Goal: Check status: Check status

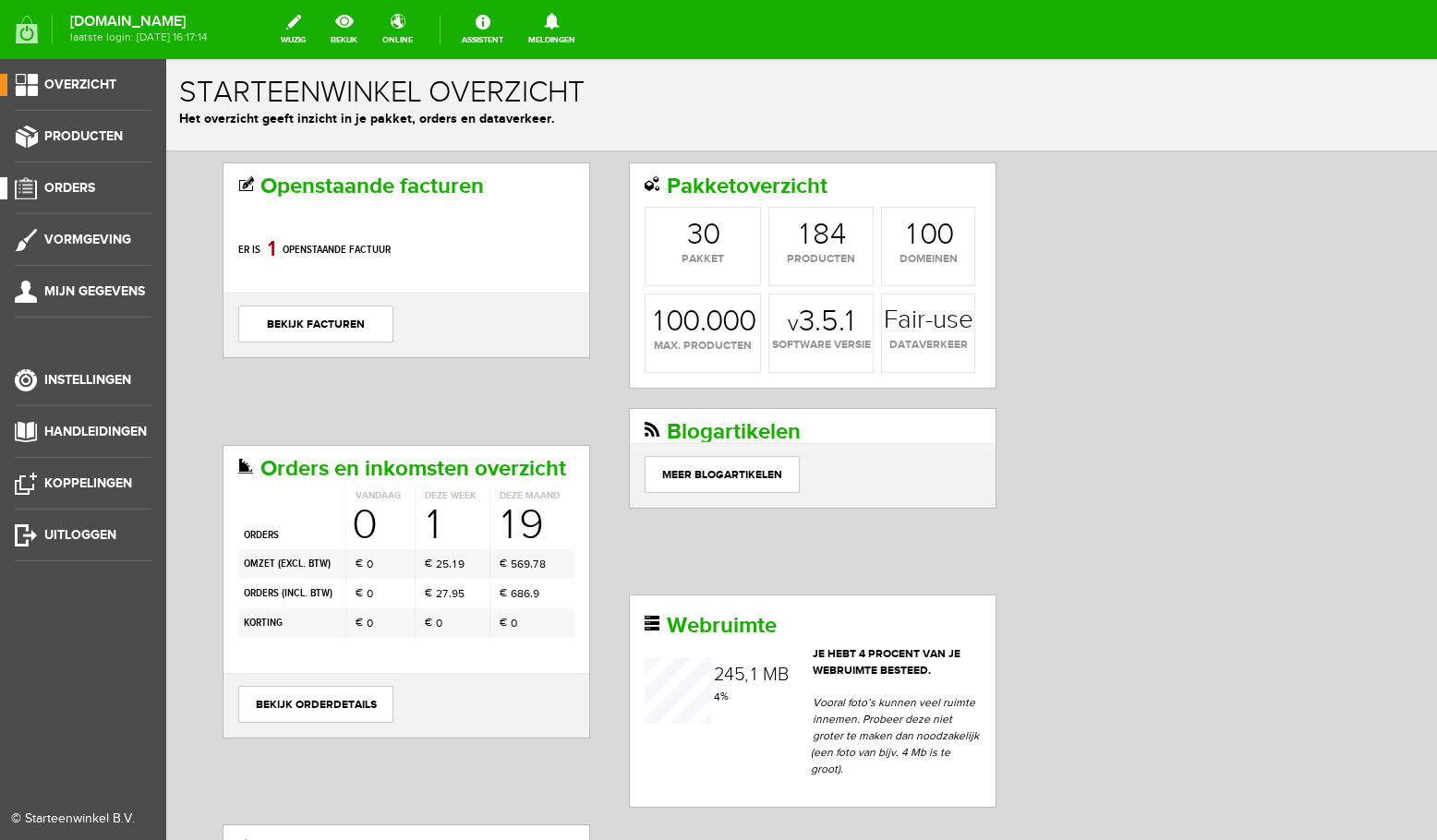
click at [89, 195] on link "Orders" at bounding box center [76, 188] width 152 height 22
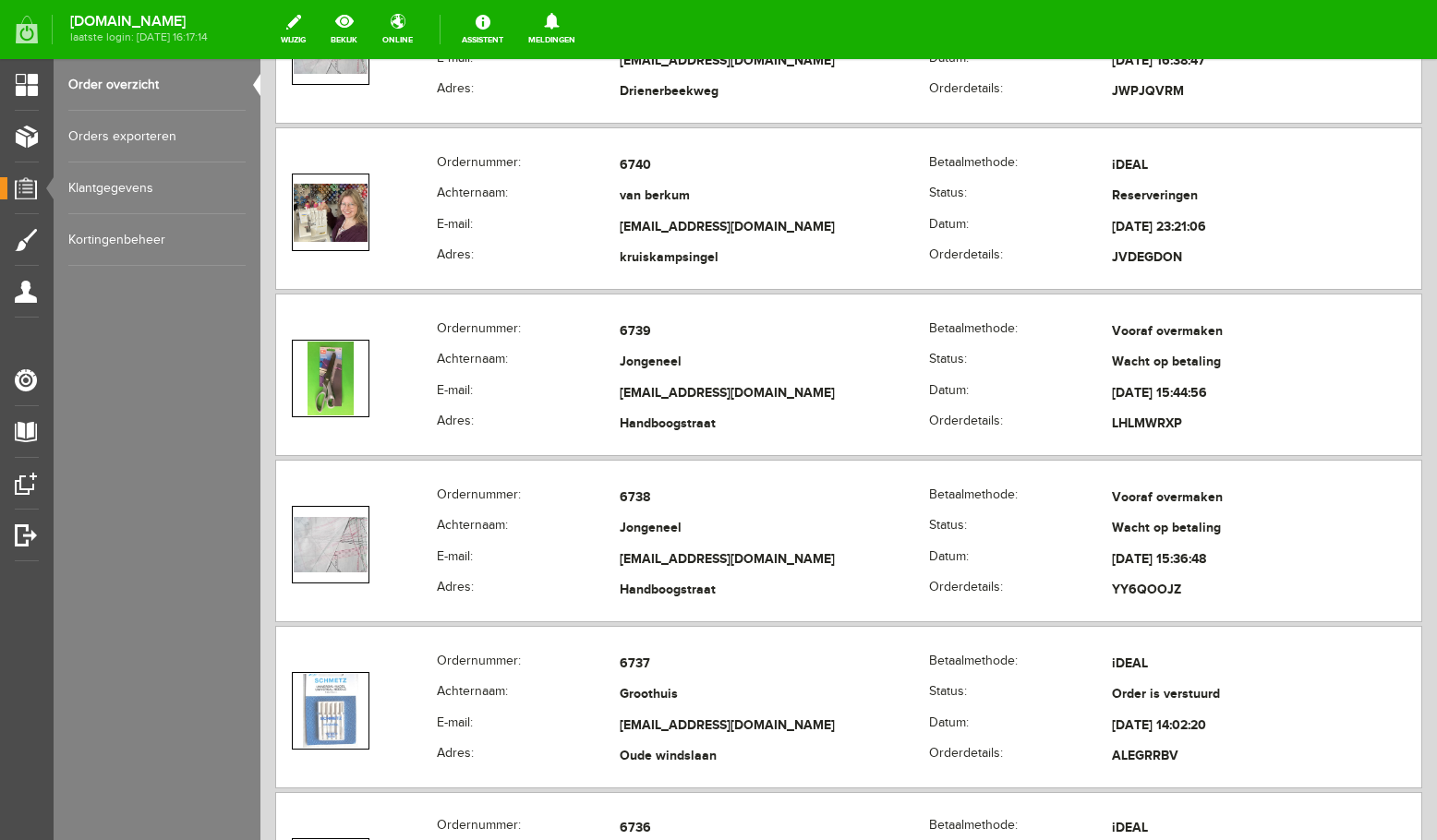
scroll to position [1963, 0]
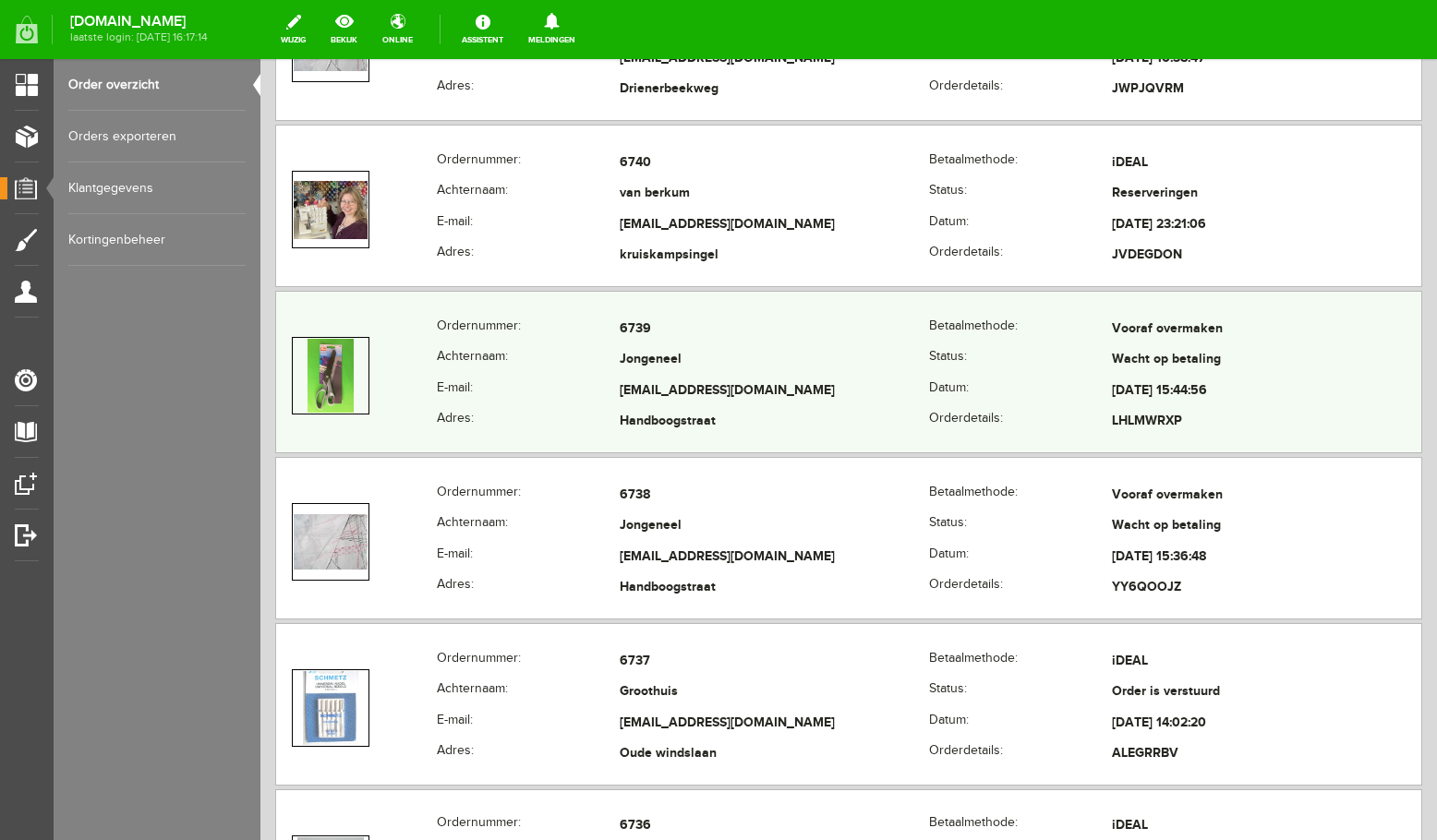
click at [833, 375] on td "Jongeneel" at bounding box center [774, 360] width 309 height 31
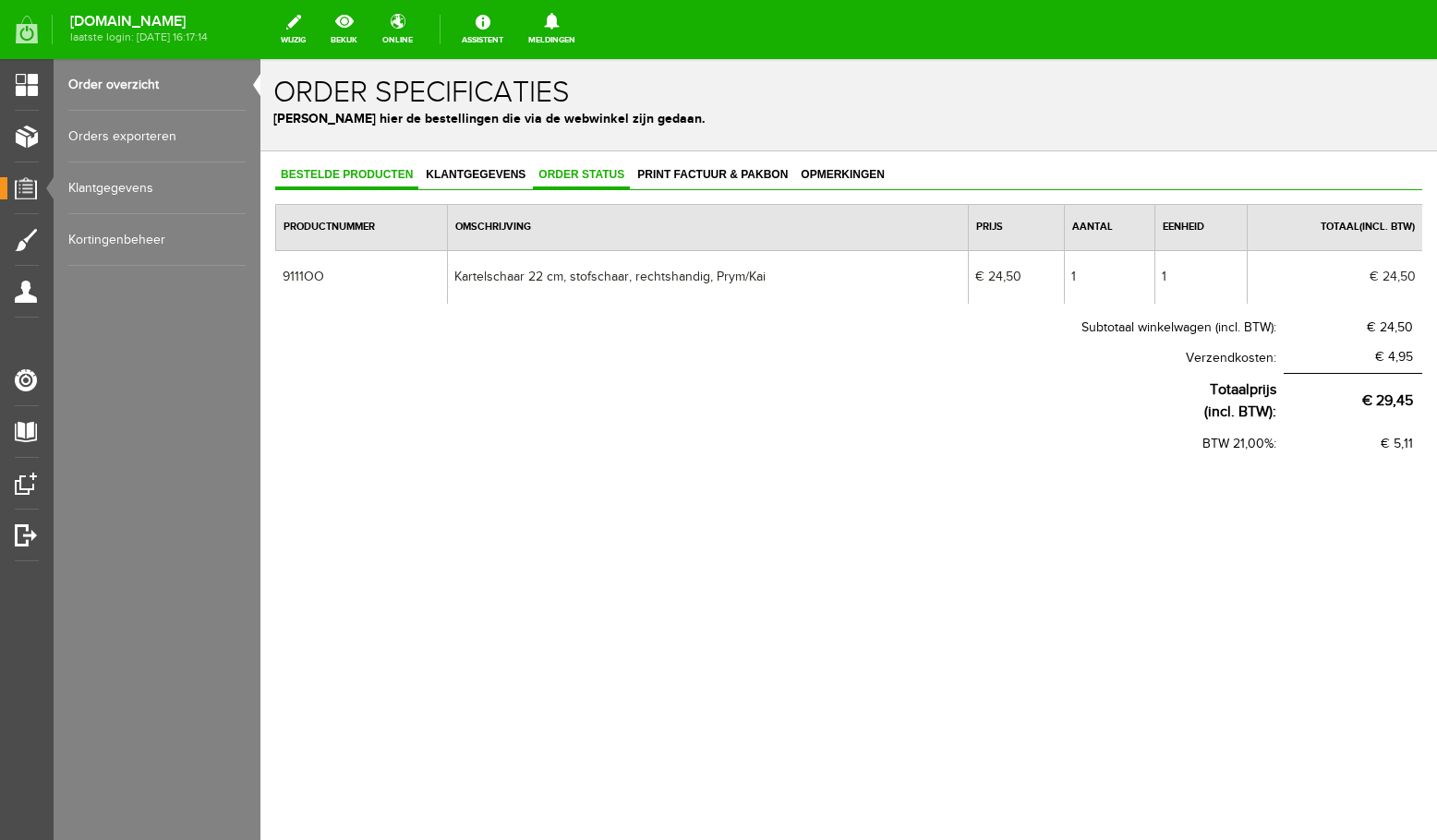
click at [602, 174] on span "Order status" at bounding box center [581, 174] width 97 height 13
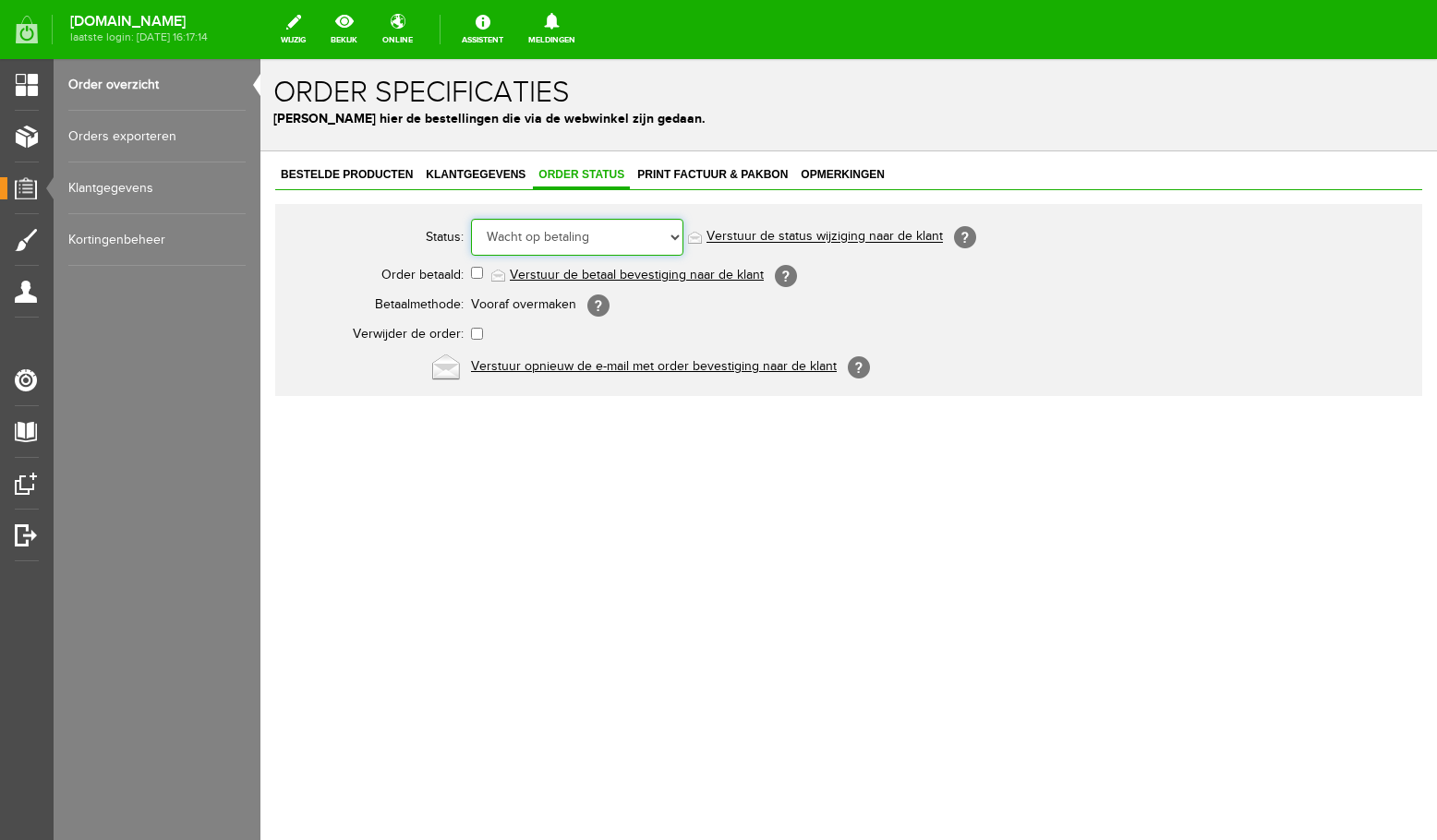
click at [471, 219] on select "Order niet afgerond Nieuw Order in behandeling Wacht op leverancier Wacht op be…" at bounding box center [578, 237] width 212 height 37
select select "5"
click option "Order is verstuurd" at bounding box center [261, 59] width 0 height 0
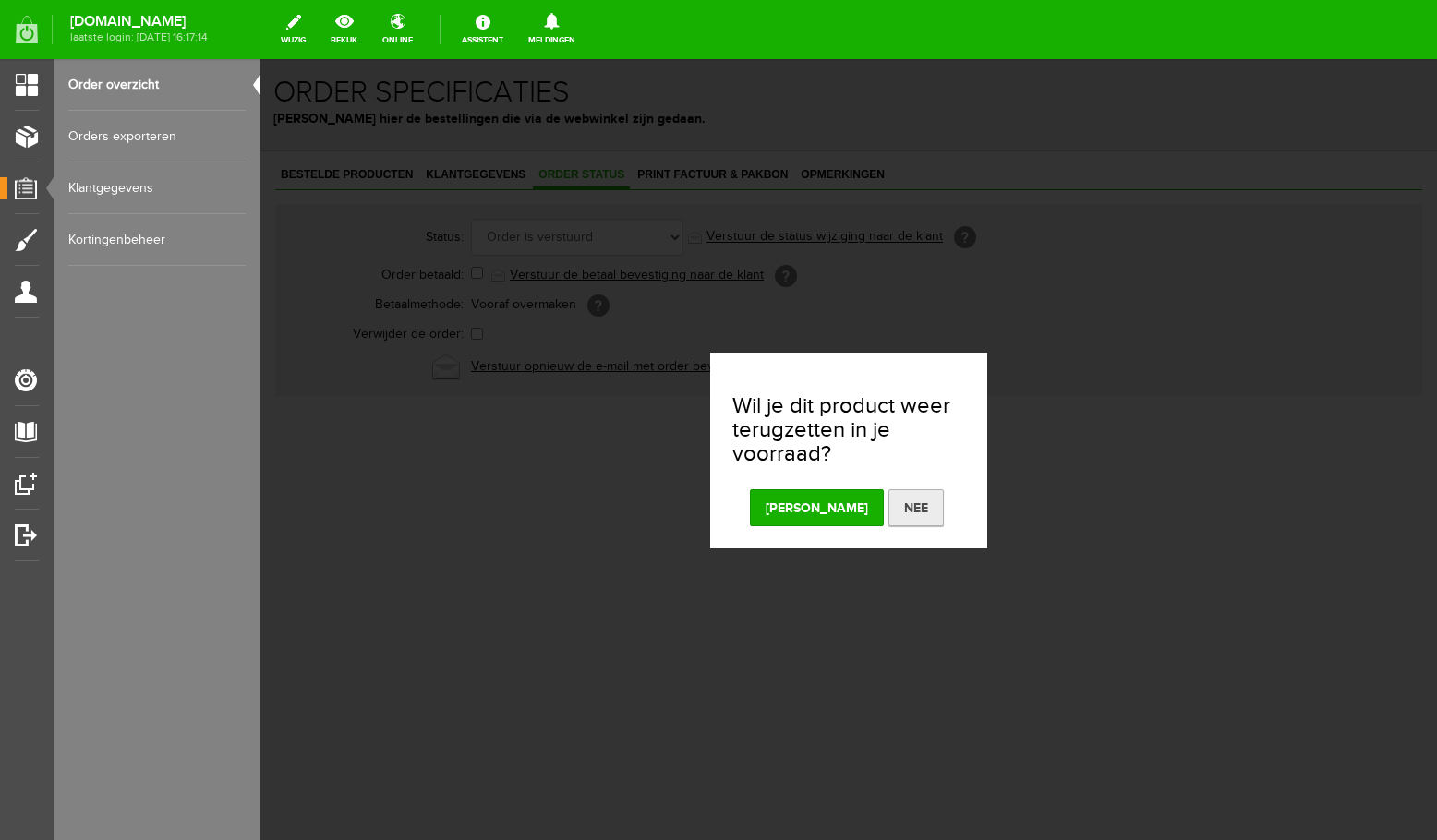
click at [889, 516] on button "Nee" at bounding box center [916, 507] width 55 height 37
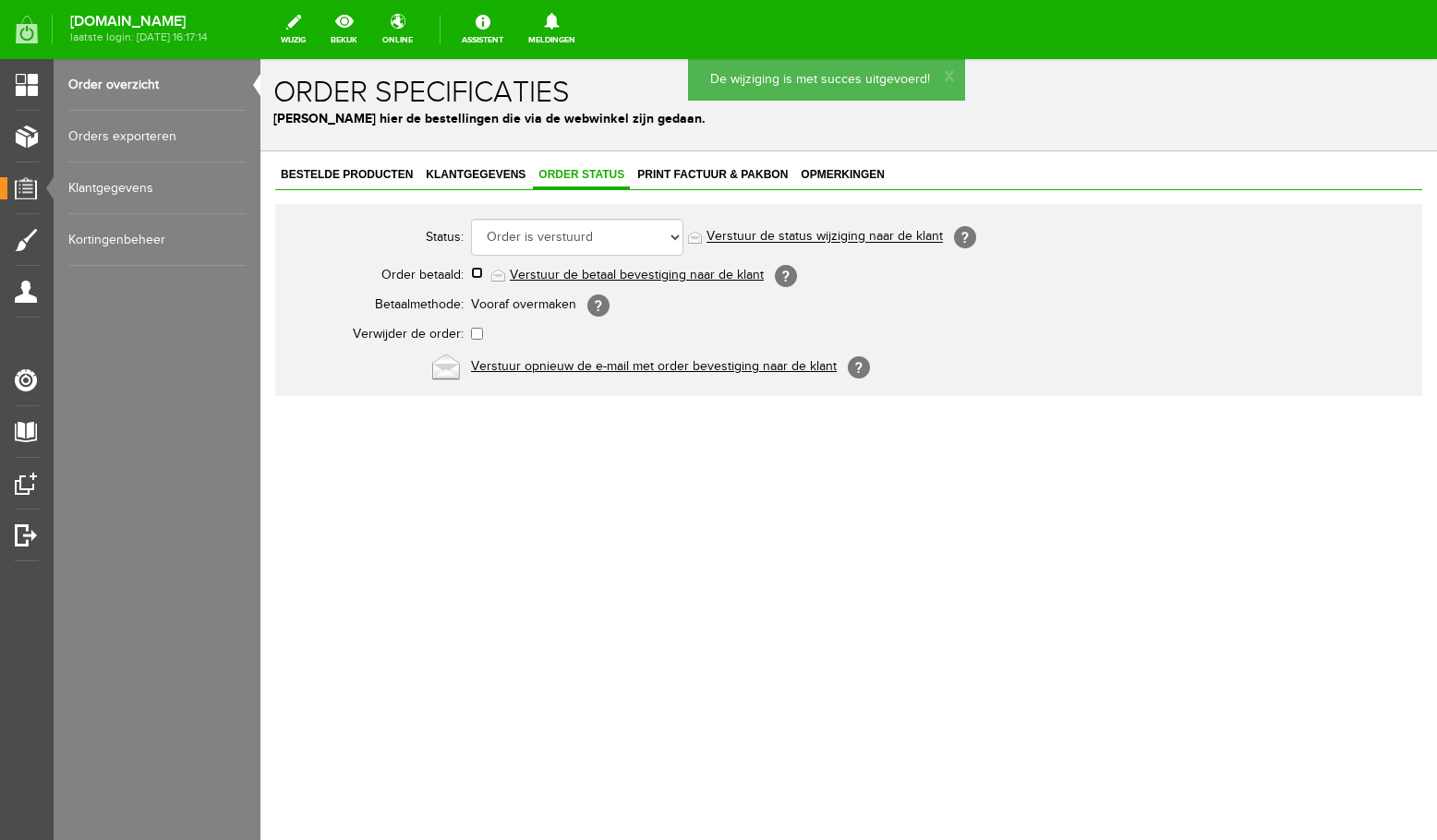
click at [471, 272] on input "checkbox" at bounding box center [477, 272] width 12 height 12
checkbox input "true"
click at [122, 92] on link "Order overzicht" at bounding box center [157, 84] width 177 height 52
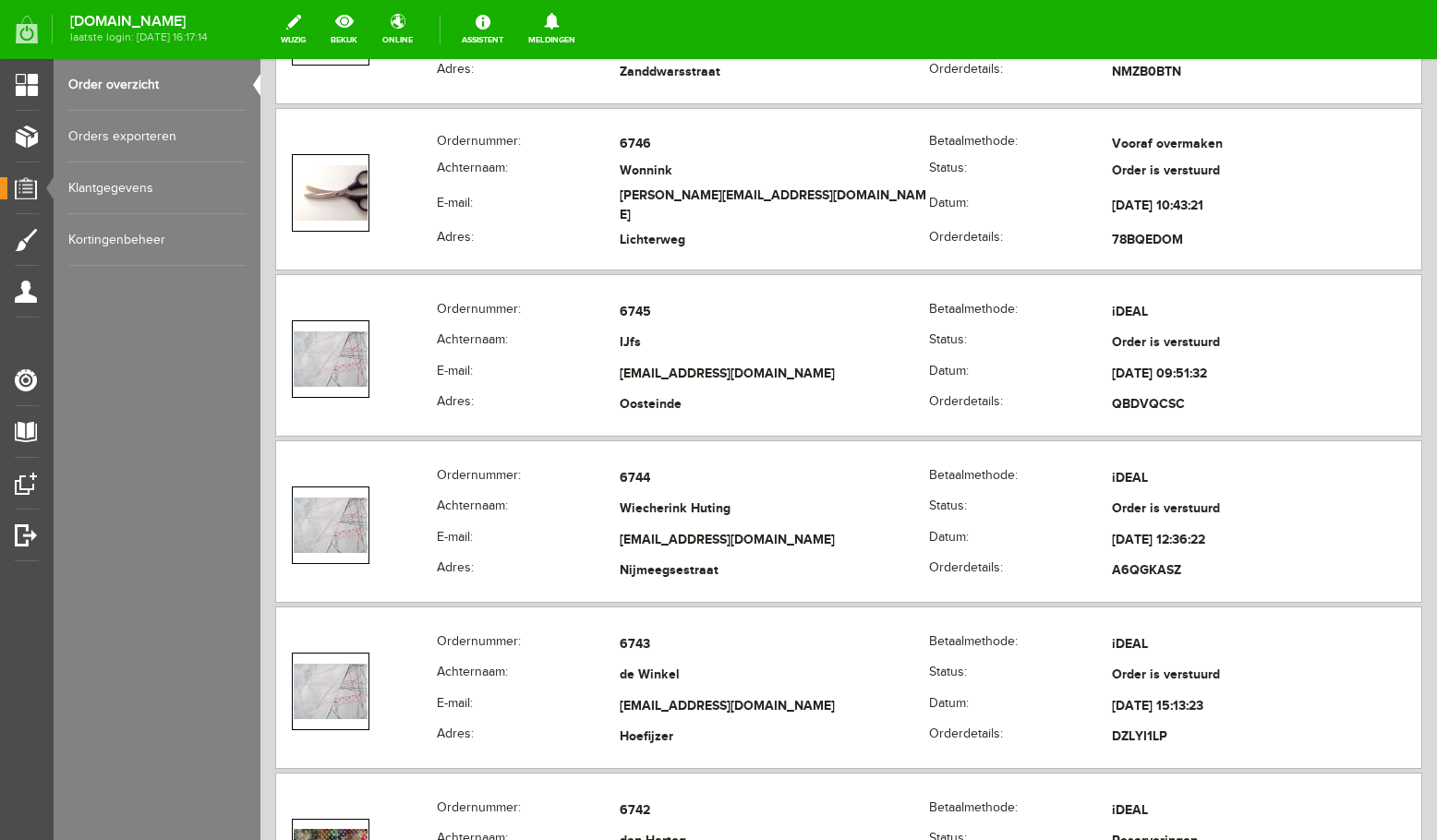
scroll to position [1963, 0]
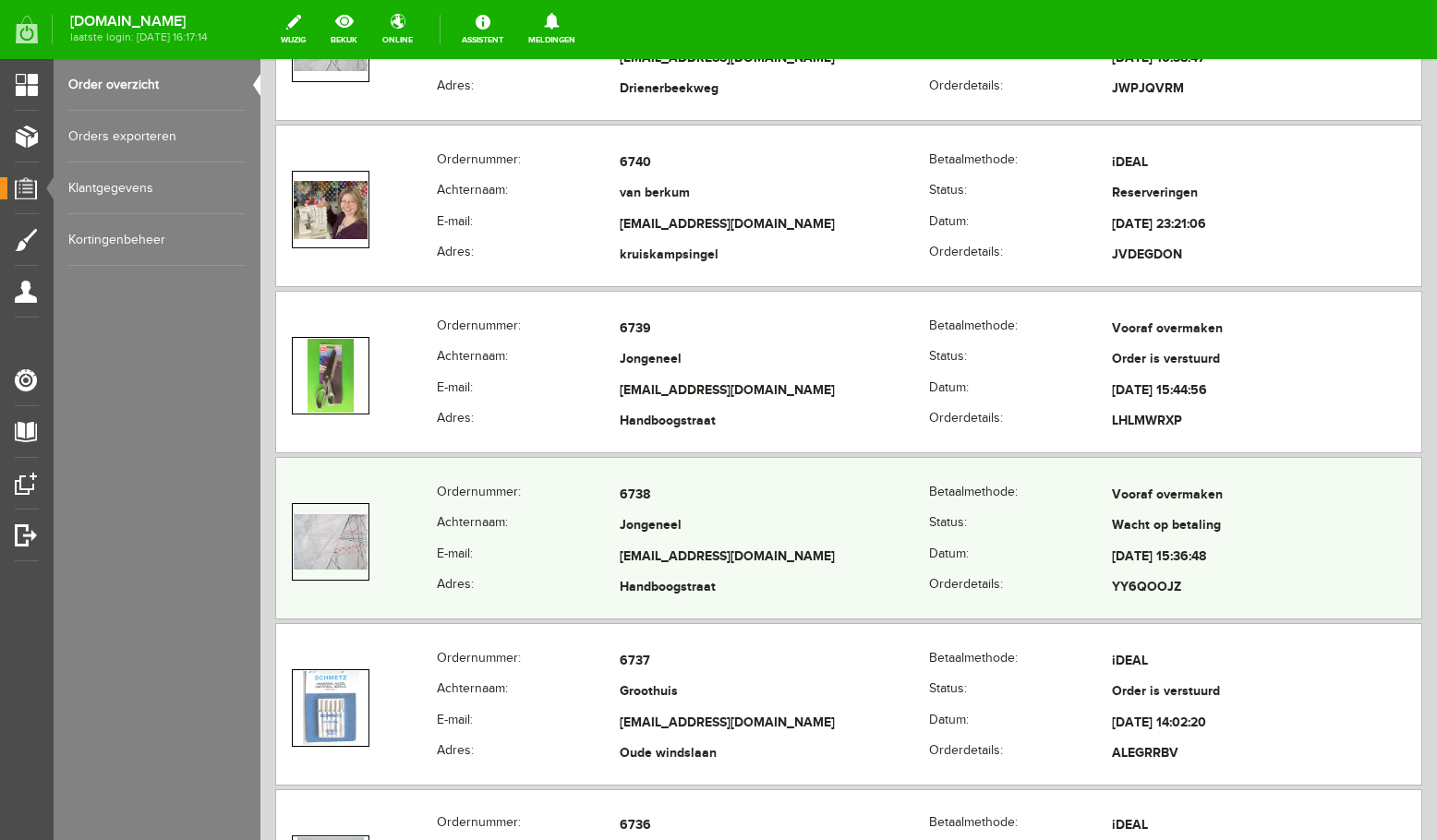
click at [788, 529] on td "Jongeneel" at bounding box center [774, 527] width 309 height 31
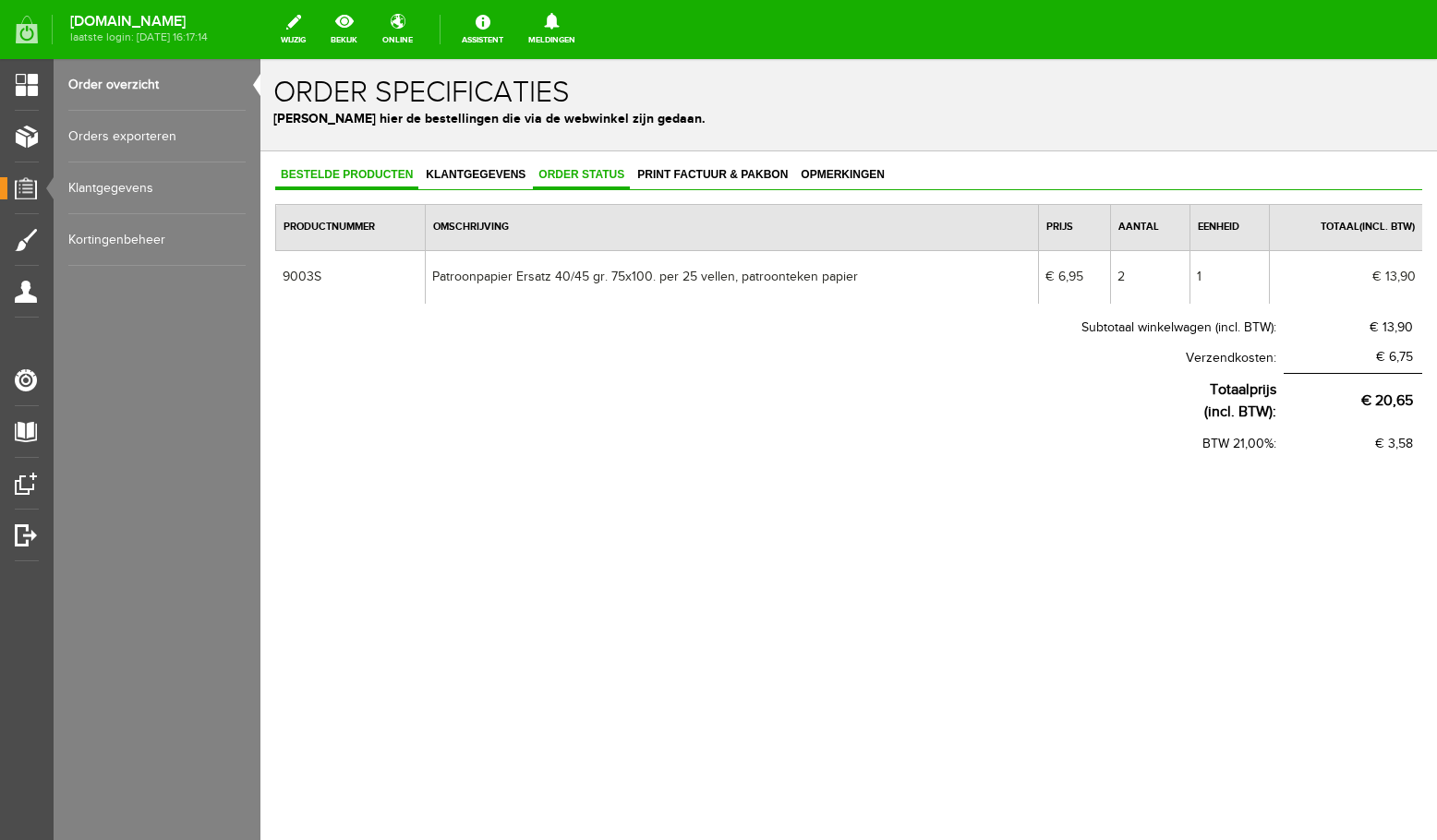
click at [561, 177] on span "Order status" at bounding box center [581, 174] width 97 height 13
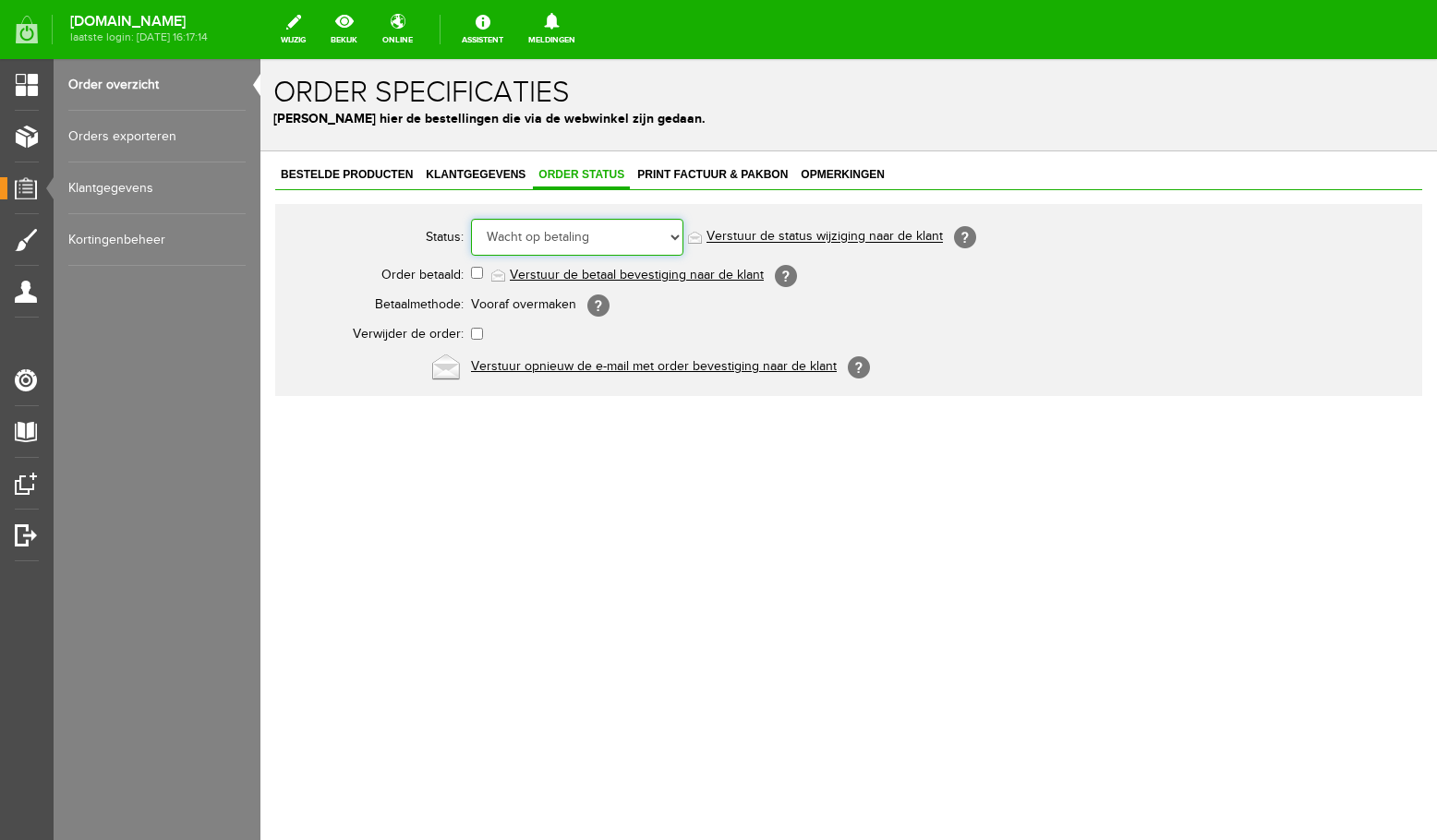
click at [471, 219] on select "Order niet afgerond Nieuw Order in behandeling Wacht op leverancier Wacht op be…" at bounding box center [578, 237] width 212 height 37
select select "5"
click option "Order is verstuurd" at bounding box center [261, 59] width 0 height 0
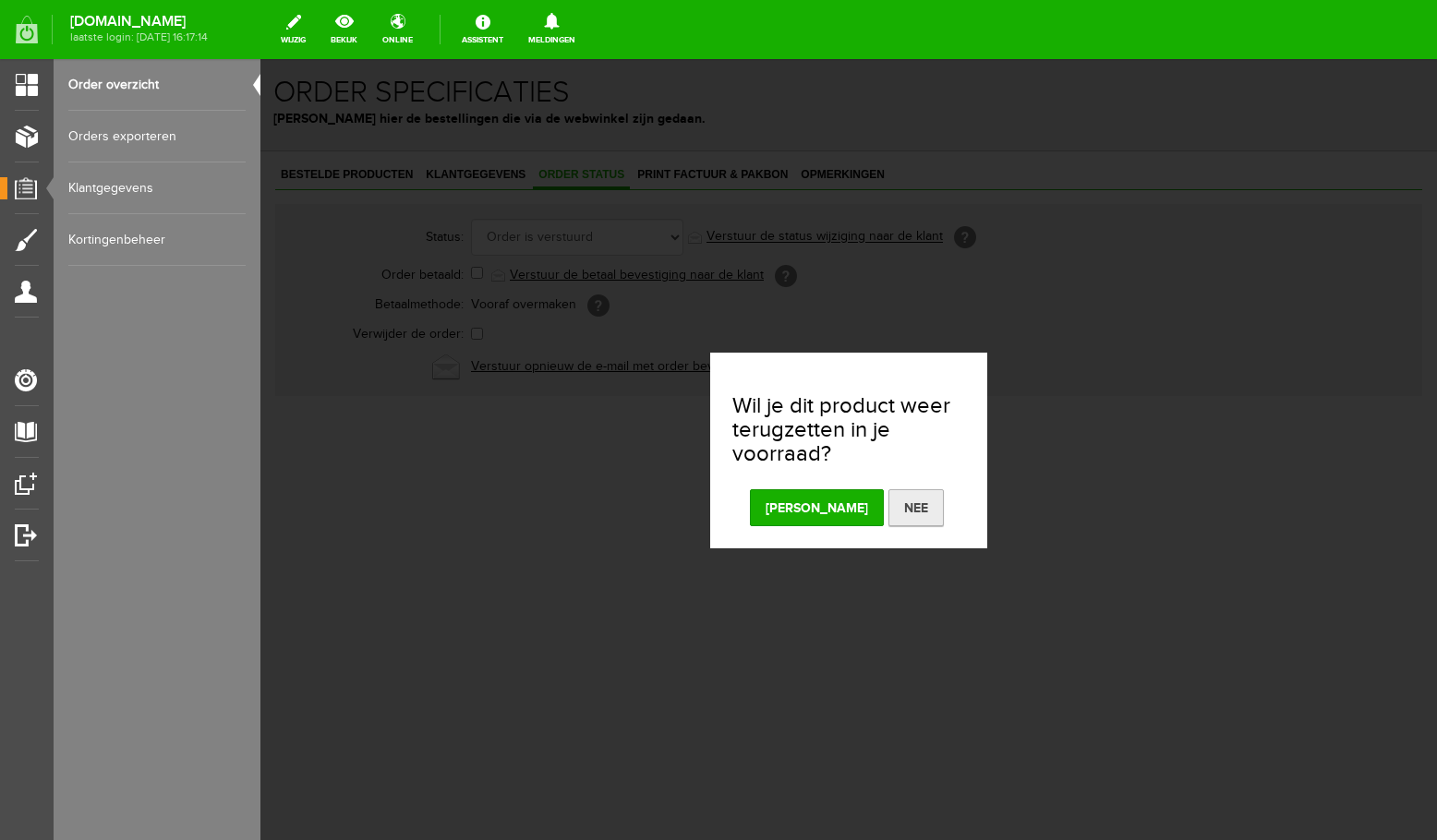
click at [890, 499] on button "Nee" at bounding box center [916, 507] width 55 height 37
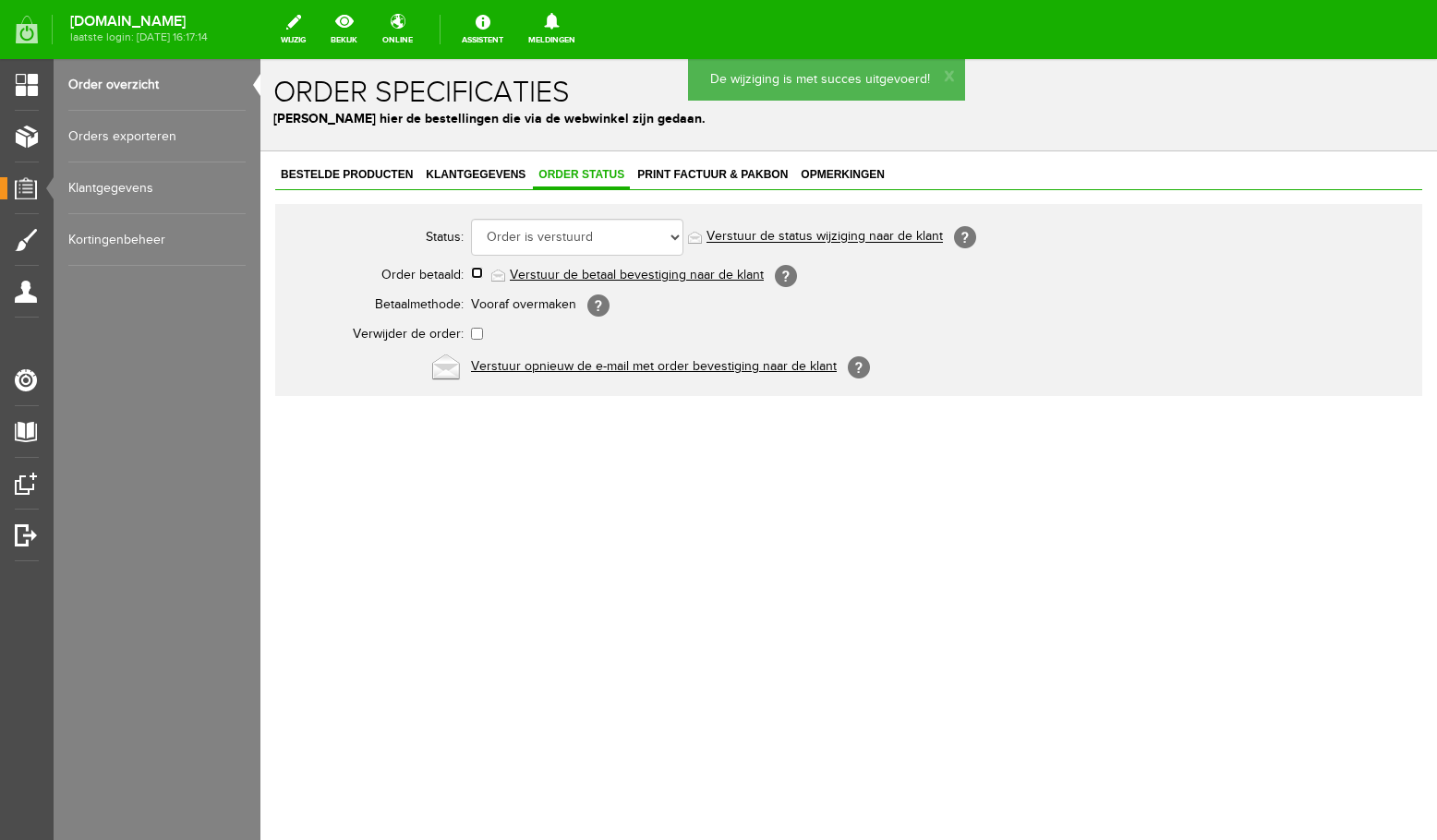
click at [479, 273] on input "checkbox" at bounding box center [477, 272] width 12 height 12
checkbox input "true"
click at [108, 85] on link "Order overzicht" at bounding box center [157, 84] width 177 height 52
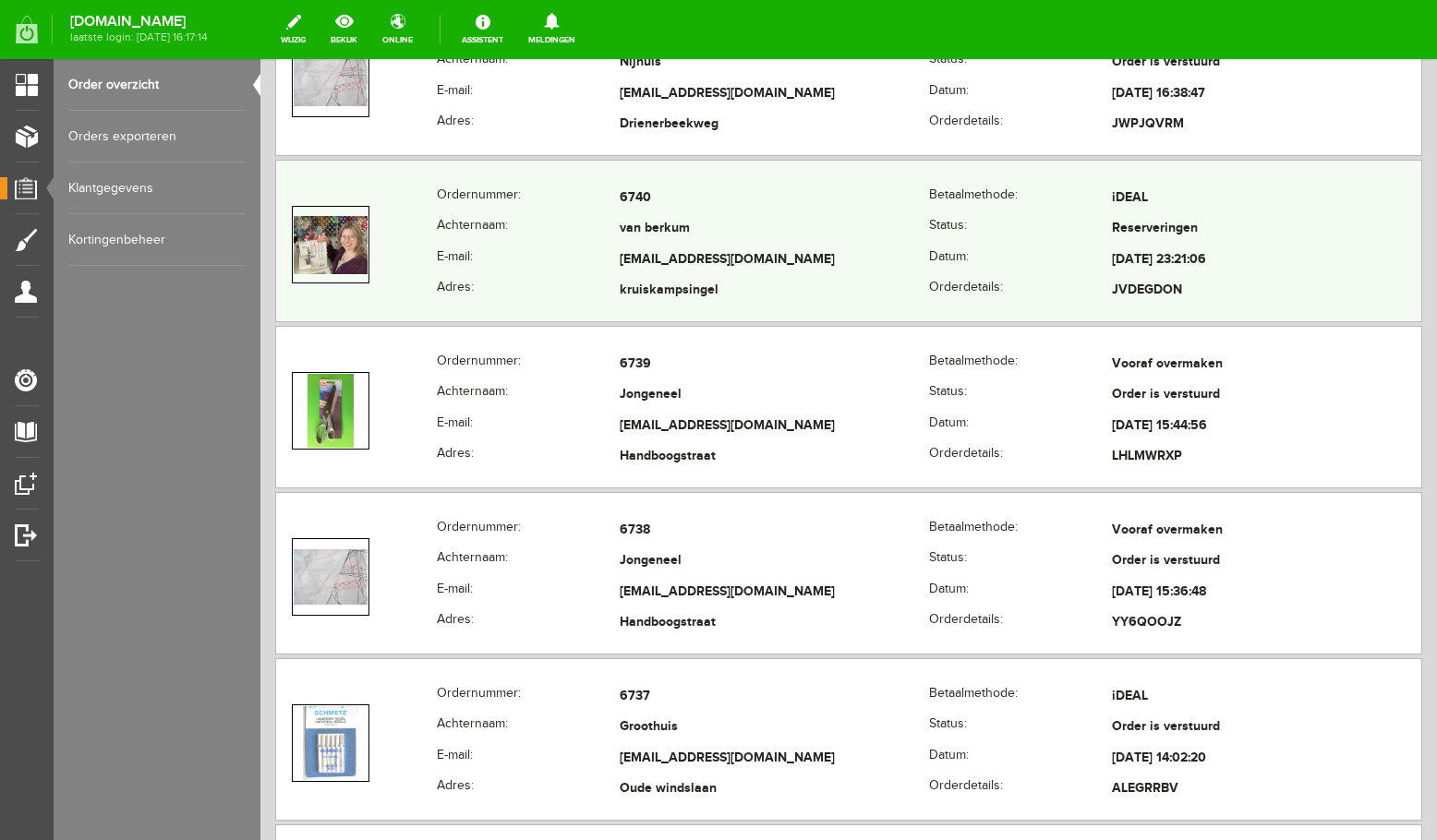
scroll to position [1963, 0]
